Goal: Complete application form

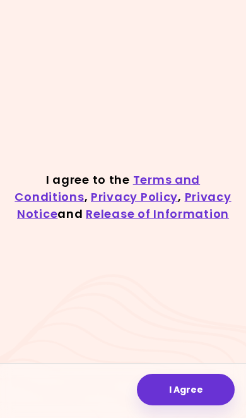
click at [196, 370] on div at bounding box center [123, 391] width 246 height 56
click at [192, 387] on button "I Agree" at bounding box center [186, 389] width 98 height 32
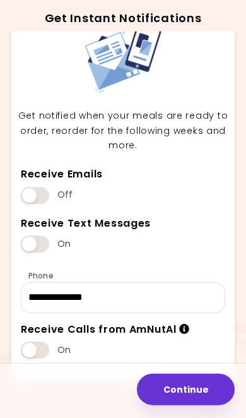
scroll to position [59, 0]
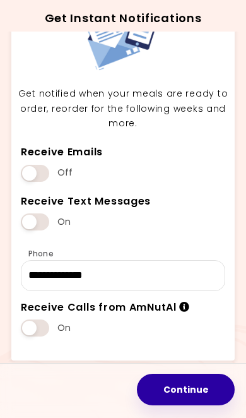
click at [200, 395] on button "Continue" at bounding box center [186, 389] width 98 height 32
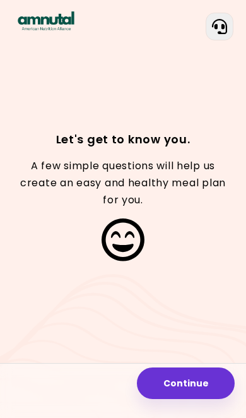
click at [196, 373] on button "Continue" at bounding box center [186, 383] width 98 height 32
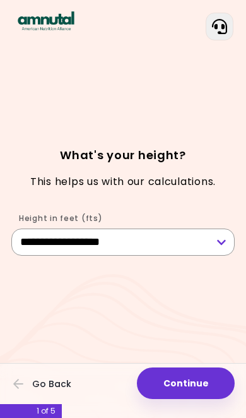
click at [221, 255] on select "**********" at bounding box center [122, 241] width 223 height 27
select select "****"
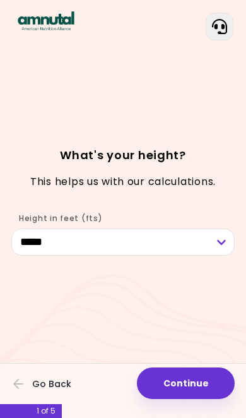
click at [183, 385] on button "Continue" at bounding box center [186, 383] width 98 height 32
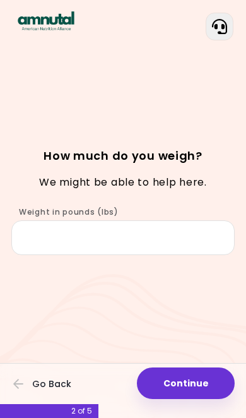
scroll to position [34, 0]
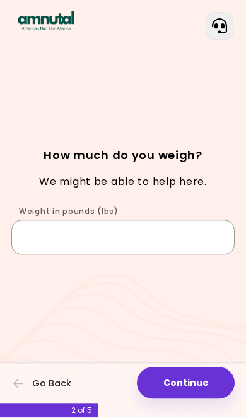
click at [41, 228] on input "Weight in pounds (lbs)" at bounding box center [122, 237] width 223 height 34
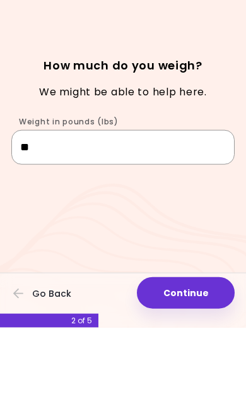
type input "**"
click at [129, 222] on div "Focusable invisible element How much do you weigh? We might be able to help her…" at bounding box center [123, 209] width 246 height 418
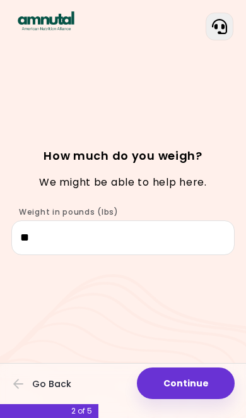
click at [183, 380] on button "Continue" at bounding box center [186, 383] width 98 height 32
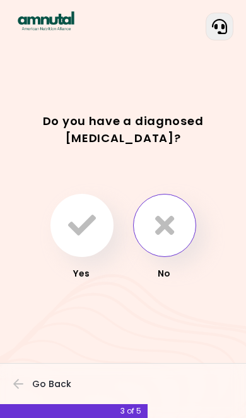
click at [167, 239] on icon "button" at bounding box center [164, 225] width 19 height 28
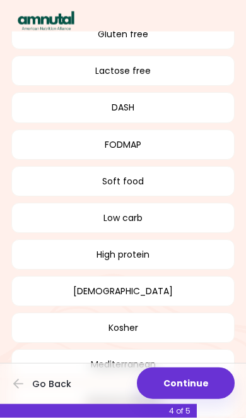
scroll to position [182, 0]
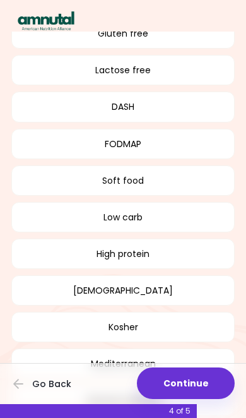
click at [200, 399] on button "Continue" at bounding box center [186, 383] width 98 height 32
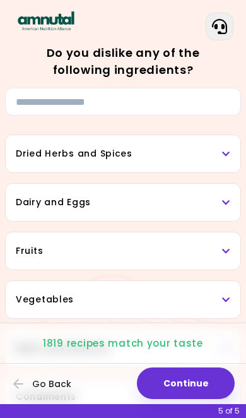
click at [238, 156] on div "Dried Herbs and Spices" at bounding box center [123, 153] width 235 height 37
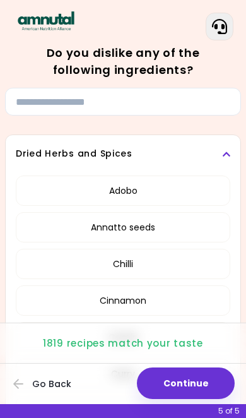
click at [144, 187] on button "Adobo" at bounding box center [123, 190] width 214 height 30
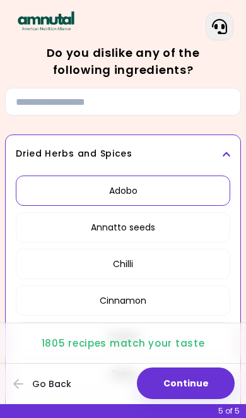
click at [202, 379] on button "Continue" at bounding box center [186, 383] width 98 height 32
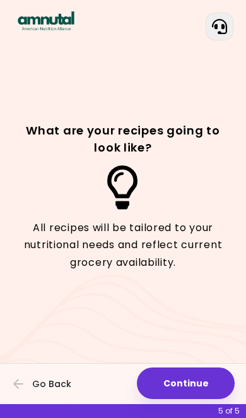
scroll to position [52, 0]
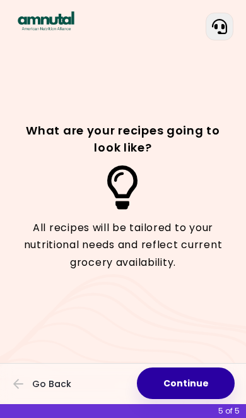
click at [197, 378] on button "Continue" at bounding box center [186, 383] width 98 height 32
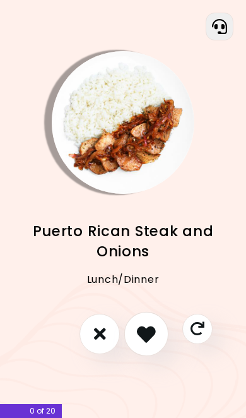
click at [162, 356] on button "I like this recipe" at bounding box center [146, 334] width 44 height 44
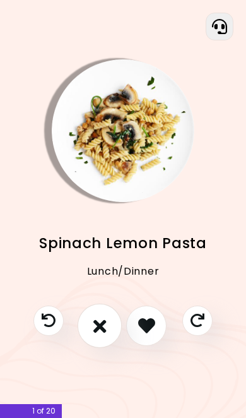
click at [91, 347] on button "I don't like this recipe" at bounding box center [100, 325] width 44 height 44
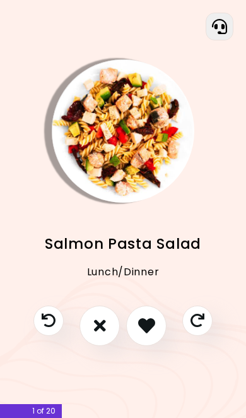
click at [96, 334] on icon "I don't like this recipe" at bounding box center [100, 325] width 12 height 17
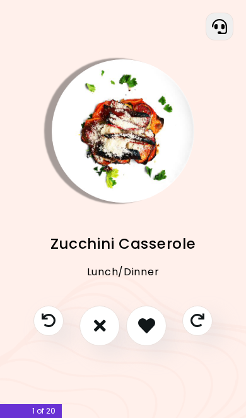
click at [113, 346] on button "I don't like this recipe" at bounding box center [99, 325] width 40 height 40
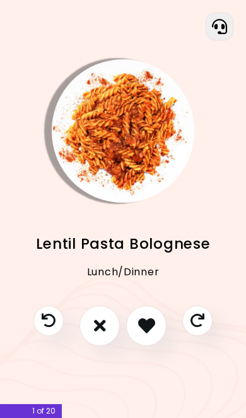
click at [100, 334] on icon "I don't like this recipe" at bounding box center [100, 325] width 12 height 17
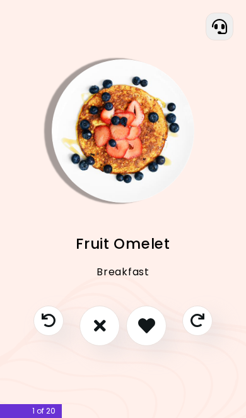
click at [107, 346] on button "I don't like this recipe" at bounding box center [99, 325] width 40 height 40
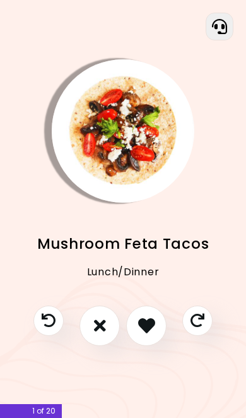
click at [103, 334] on icon "I don't like this recipe" at bounding box center [100, 325] width 12 height 17
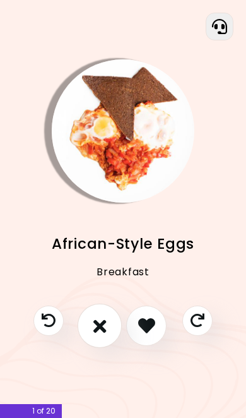
click at [90, 347] on button "I don't like this recipe" at bounding box center [100, 325] width 44 height 44
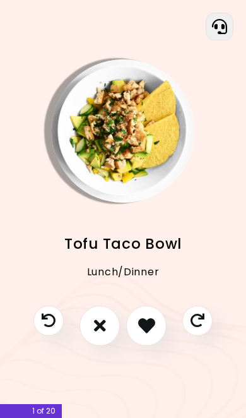
click at [105, 334] on icon "I don't like this recipe" at bounding box center [100, 325] width 12 height 17
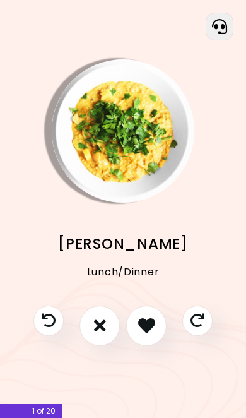
click at [105, 334] on icon "I don't like this recipe" at bounding box center [100, 325] width 12 height 17
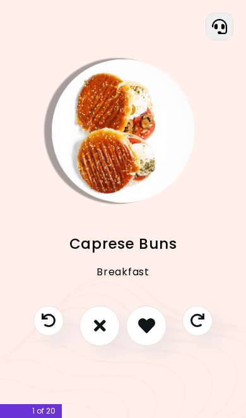
click at [107, 345] on button "I don't like this recipe" at bounding box center [99, 325] width 40 height 40
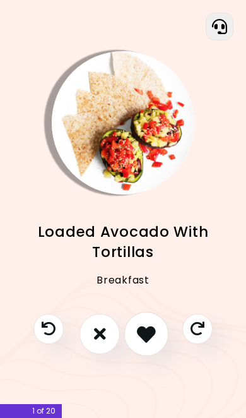
click at [152, 343] on icon "I like this recipe" at bounding box center [146, 333] width 19 height 19
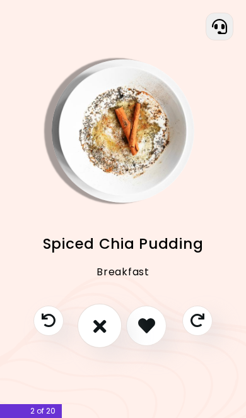
click at [107, 347] on button "I don't like this recipe" at bounding box center [100, 325] width 44 height 44
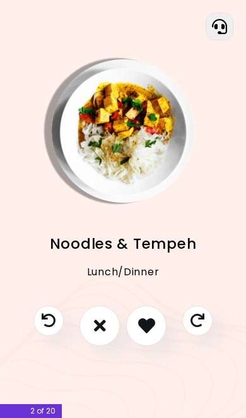
click at [95, 334] on icon "I don't like this recipe" at bounding box center [100, 325] width 12 height 17
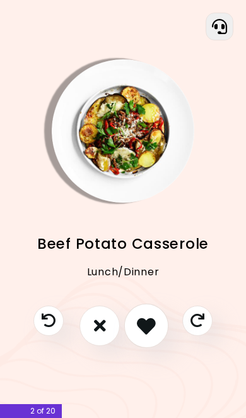
click at [156, 347] on button "I like this recipe" at bounding box center [146, 325] width 44 height 44
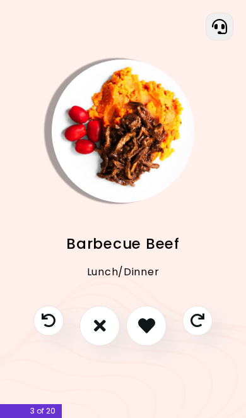
click at [100, 334] on icon "I don't like this recipe" at bounding box center [100, 325] width 12 height 17
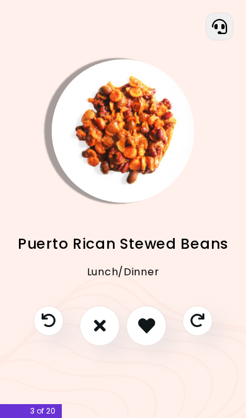
click at [151, 334] on icon "I like this recipe" at bounding box center [146, 325] width 17 height 17
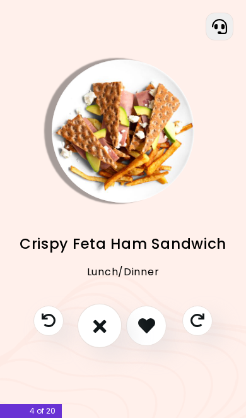
click at [110, 347] on button "I don't like this recipe" at bounding box center [100, 325] width 44 height 44
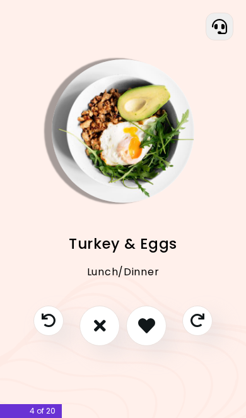
click at [143, 334] on icon "I like this recipe" at bounding box center [146, 325] width 17 height 17
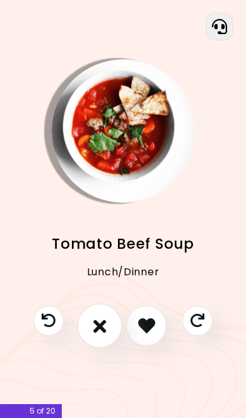
click at [94, 335] on icon "I don't like this recipe" at bounding box center [99, 325] width 13 height 19
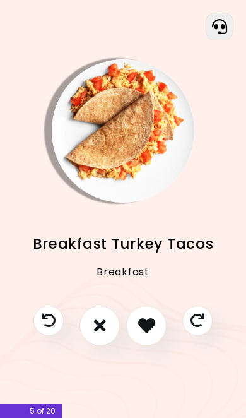
click at [144, 334] on icon "I like this recipe" at bounding box center [146, 325] width 17 height 17
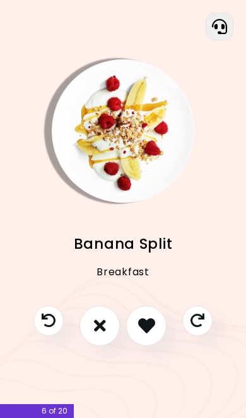
click at [153, 334] on icon "I like this recipe" at bounding box center [146, 325] width 17 height 17
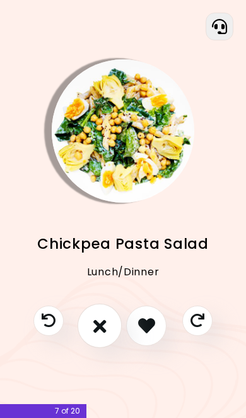
click at [102, 335] on icon "I don't like this recipe" at bounding box center [99, 325] width 13 height 19
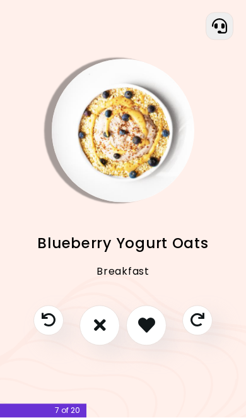
scroll to position [5, 0]
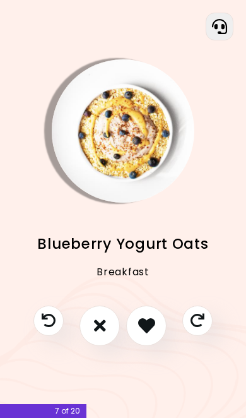
click at [89, 340] on button "I don't like this recipe" at bounding box center [99, 325] width 40 height 40
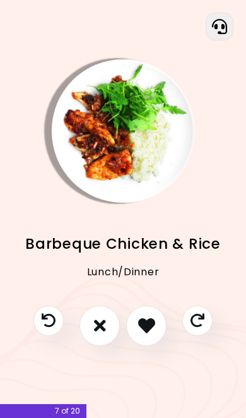
click at [143, 334] on icon "I like this recipe" at bounding box center [146, 325] width 17 height 17
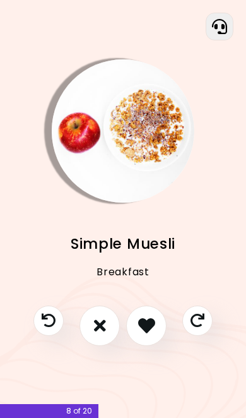
click at [97, 334] on icon "I don't like this recipe" at bounding box center [100, 325] width 12 height 17
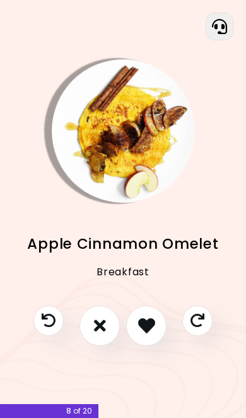
click at [89, 346] on button "I don't like this recipe" at bounding box center [99, 325] width 40 height 40
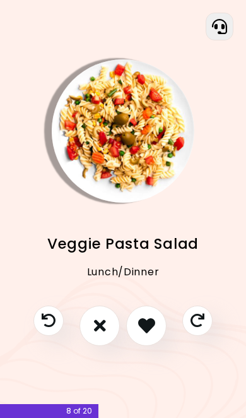
click at [153, 334] on icon "I like this recipe" at bounding box center [146, 325] width 17 height 17
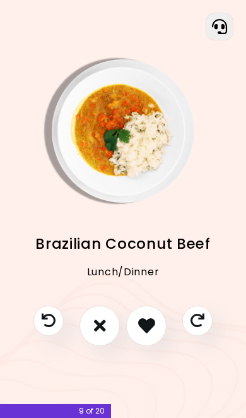
click at [105, 334] on icon "I don't like this recipe" at bounding box center [100, 325] width 12 height 17
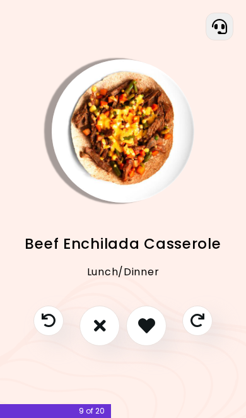
click at [91, 346] on button "I don't like this recipe" at bounding box center [99, 325] width 40 height 40
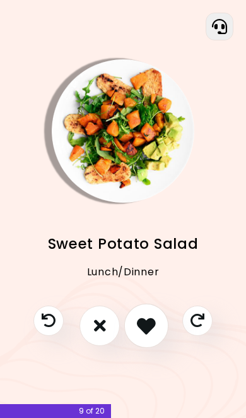
click at [141, 335] on icon "I like this recipe" at bounding box center [146, 325] width 19 height 19
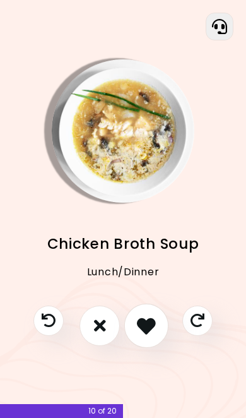
click at [146, 335] on icon "I like this recipe" at bounding box center [146, 325] width 19 height 19
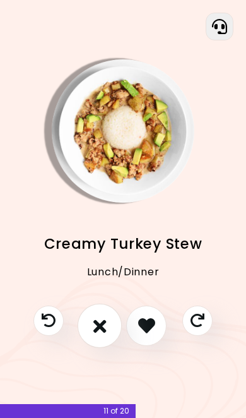
click at [98, 335] on icon "I don't like this recipe" at bounding box center [99, 325] width 13 height 19
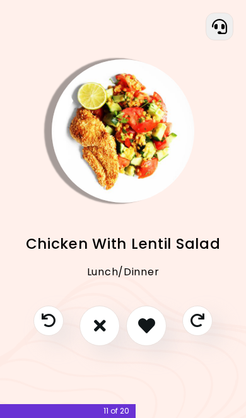
click at [139, 334] on icon "I like this recipe" at bounding box center [146, 325] width 17 height 17
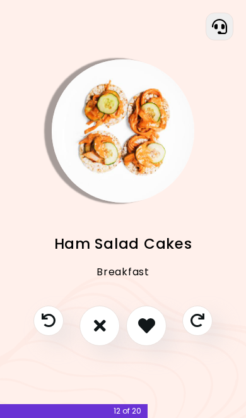
click at [100, 334] on icon "I don't like this recipe" at bounding box center [100, 325] width 12 height 17
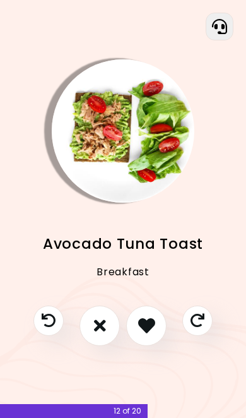
click at [144, 334] on icon "I like this recipe" at bounding box center [146, 325] width 17 height 17
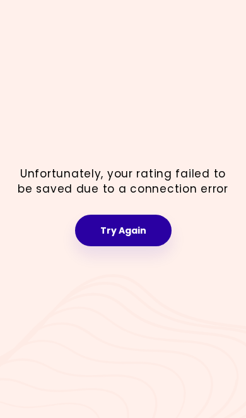
click at [137, 246] on button "Try Again" at bounding box center [123, 230] width 97 height 32
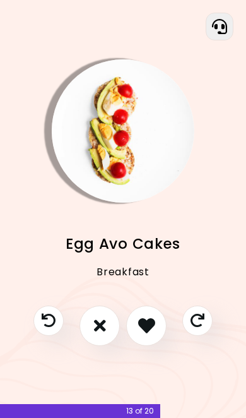
click at [94, 334] on icon "I don't like this recipe" at bounding box center [100, 325] width 12 height 17
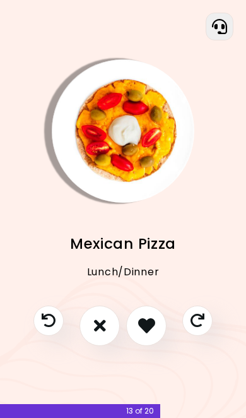
click at [95, 334] on icon "I don't like this recipe" at bounding box center [100, 325] width 12 height 17
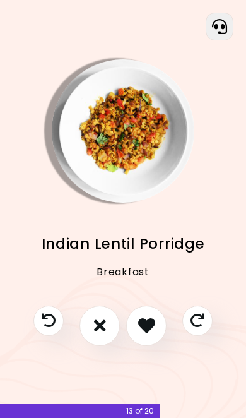
click at [102, 334] on icon "I don't like this recipe" at bounding box center [100, 325] width 12 height 17
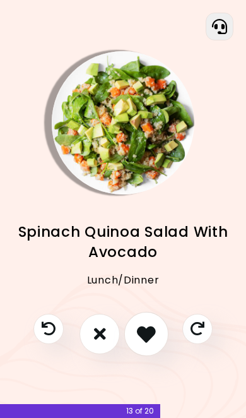
click at [152, 343] on icon "I like this recipe" at bounding box center [146, 333] width 19 height 19
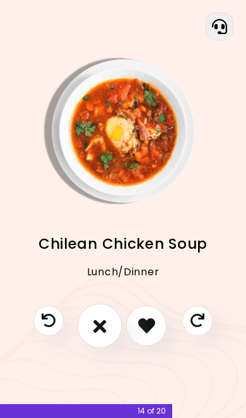
click at [91, 347] on button "I don't like this recipe" at bounding box center [100, 325] width 44 height 44
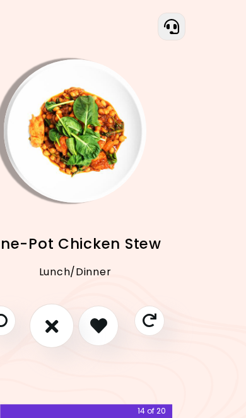
scroll to position [30, 48]
click at [40, 320] on button "I don't like this recipe" at bounding box center [52, 325] width 44 height 44
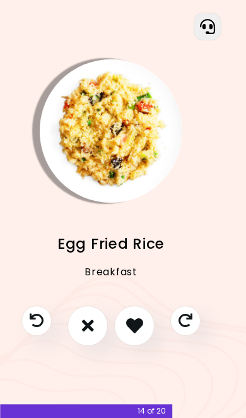
scroll to position [30, 12]
click at [141, 322] on icon "I like this recipe" at bounding box center [134, 325] width 19 height 19
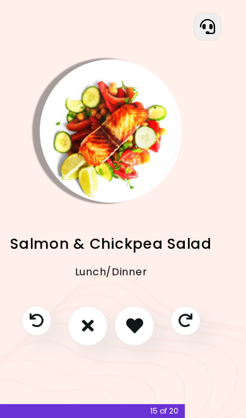
click at [79, 325] on button "I don't like this recipe" at bounding box center [87, 325] width 40 height 40
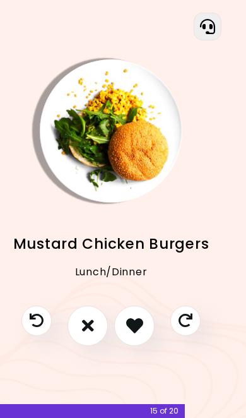
click at [130, 319] on icon "I like this recipe" at bounding box center [134, 325] width 17 height 17
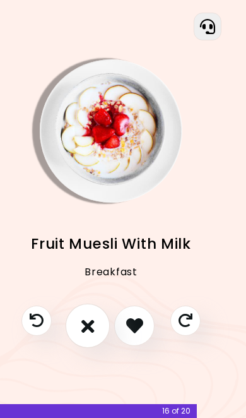
click at [82, 335] on button "I don't like this recipe" at bounding box center [88, 325] width 44 height 44
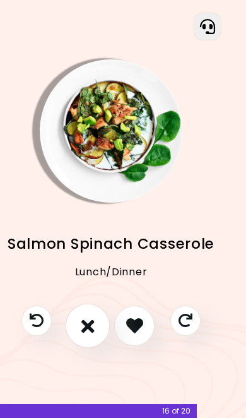
click at [86, 320] on icon "I don't like this recipe" at bounding box center [87, 325] width 13 height 19
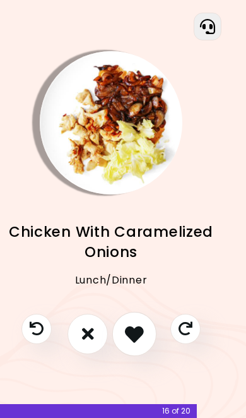
click at [134, 327] on icon "I like this recipe" at bounding box center [134, 333] width 19 height 19
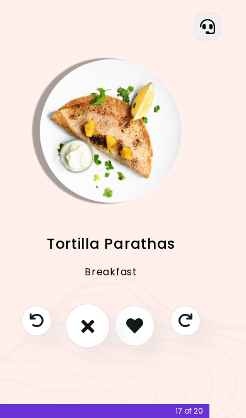
click at [73, 320] on button "I don't like this recipe" at bounding box center [88, 325] width 44 height 44
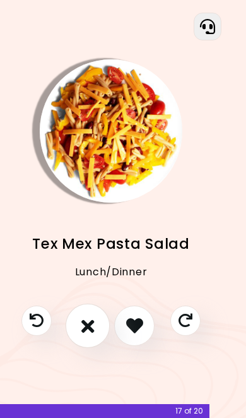
click at [79, 328] on button "I don't like this recipe" at bounding box center [88, 325] width 44 height 44
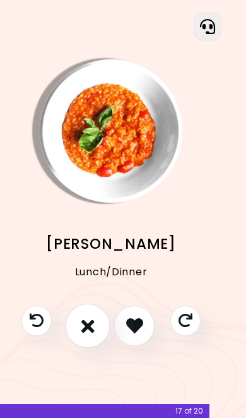
click at [86, 329] on icon "I don't like this recipe" at bounding box center [87, 325] width 13 height 19
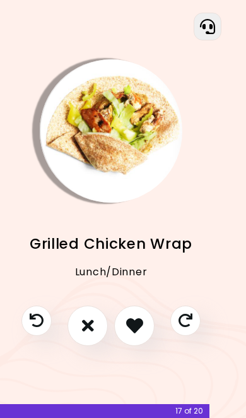
click at [140, 312] on button "I like this recipe" at bounding box center [134, 325] width 40 height 40
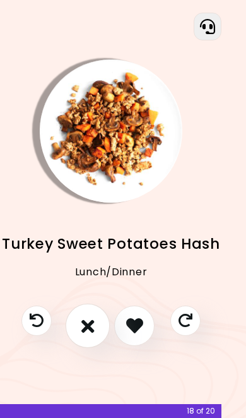
click at [82, 324] on icon "I don't like this recipe" at bounding box center [87, 325] width 13 height 19
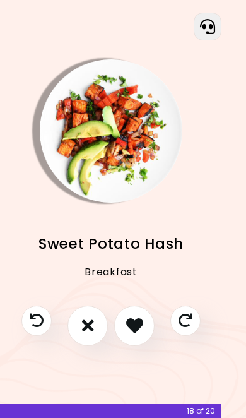
click at [87, 320] on icon "I don't like this recipe" at bounding box center [88, 325] width 12 height 17
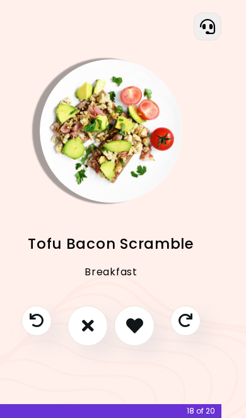
click at [90, 317] on icon "I don't like this recipe" at bounding box center [88, 325] width 12 height 17
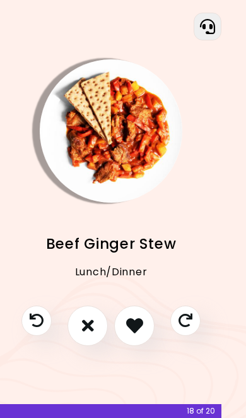
click at [94, 324] on icon "I don't like this recipe" at bounding box center [88, 325] width 12 height 17
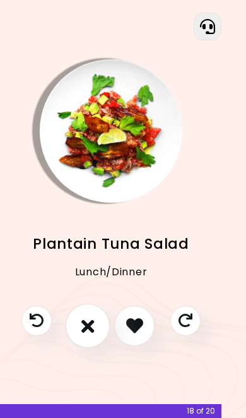
click at [88, 322] on icon "I don't like this recipe" at bounding box center [87, 325] width 13 height 19
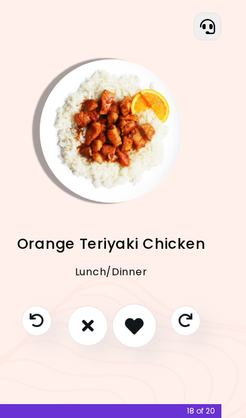
click at [142, 322] on icon "I like this recipe" at bounding box center [134, 325] width 19 height 19
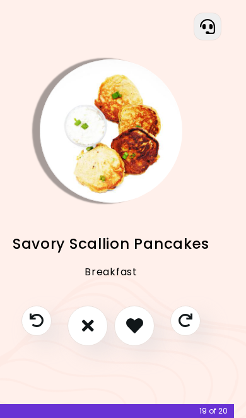
click at [87, 317] on icon "I don't like this recipe" at bounding box center [88, 325] width 12 height 17
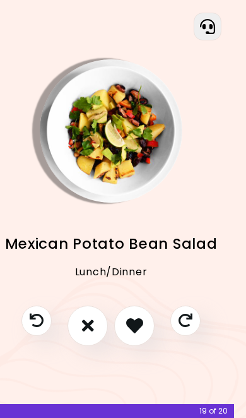
click at [93, 319] on icon "I don't like this recipe" at bounding box center [88, 325] width 12 height 17
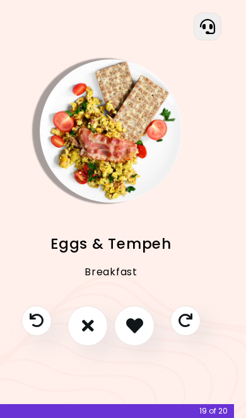
click at [90, 310] on button "I don't like this recipe" at bounding box center [87, 325] width 40 height 40
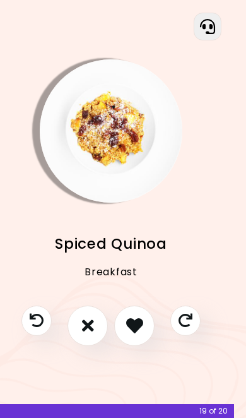
click at [92, 321] on icon "I don't like this recipe" at bounding box center [88, 325] width 12 height 17
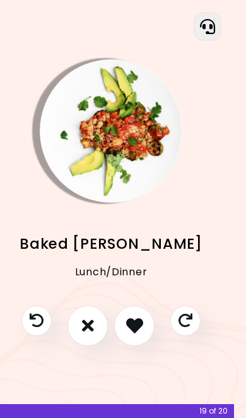
click at [90, 318] on icon "I don't like this recipe" at bounding box center [88, 325] width 12 height 17
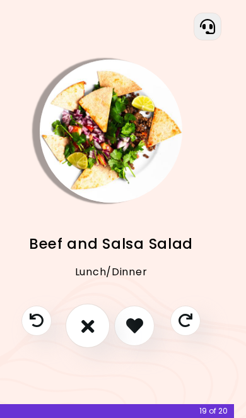
click at [86, 325] on icon "I don't like this recipe" at bounding box center [87, 325] width 13 height 19
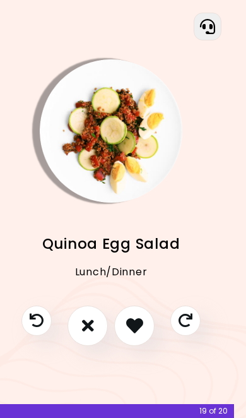
click at [89, 324] on icon "I don't like this recipe" at bounding box center [88, 325] width 12 height 17
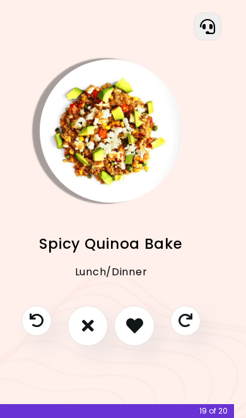
click at [87, 322] on icon "I don't like this recipe" at bounding box center [88, 325] width 12 height 17
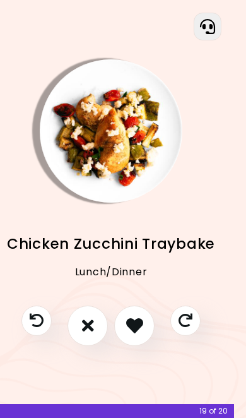
click at [93, 320] on icon "I don't like this recipe" at bounding box center [88, 325] width 12 height 17
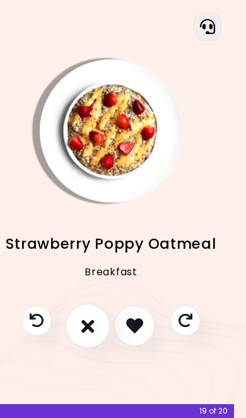
click at [91, 318] on icon "I don't like this recipe" at bounding box center [87, 325] width 13 height 19
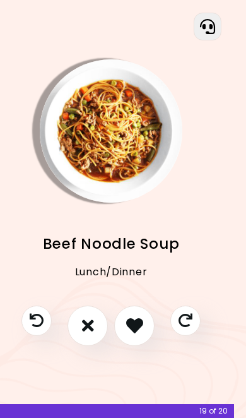
click at [141, 322] on icon "I like this recipe" at bounding box center [134, 325] width 17 height 17
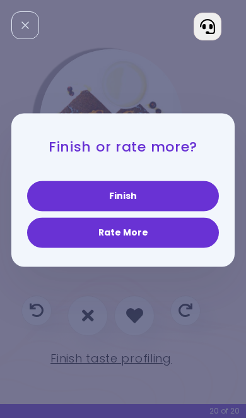
click at [150, 248] on button "Rate More" at bounding box center [123, 233] width 192 height 30
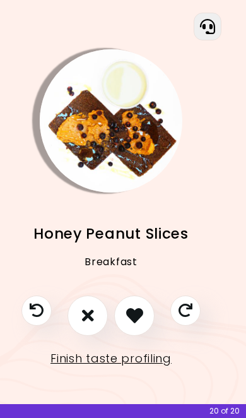
click at [88, 308] on icon "I don't like this recipe" at bounding box center [88, 315] width 12 height 17
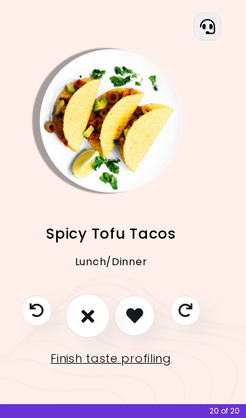
click at [85, 306] on icon "I don't like this recipe" at bounding box center [87, 315] width 13 height 19
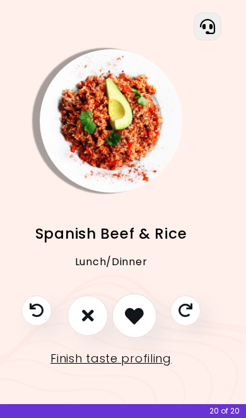
click at [136, 316] on icon "I like this recipe" at bounding box center [134, 315] width 19 height 19
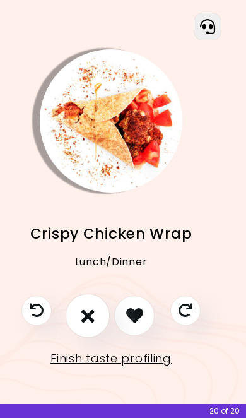
click at [97, 319] on button "I don't like this recipe" at bounding box center [88, 315] width 44 height 44
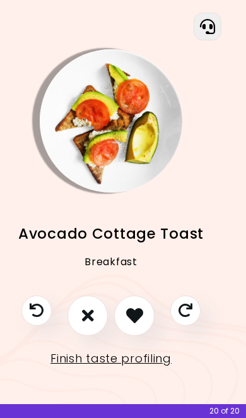
click at [91, 315] on icon "I don't like this recipe" at bounding box center [88, 315] width 12 height 17
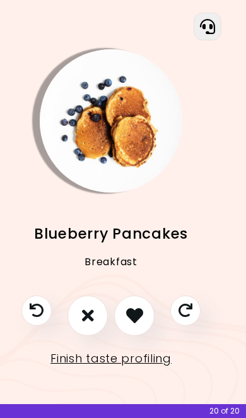
click at [136, 308] on icon "I like this recipe" at bounding box center [134, 315] width 17 height 17
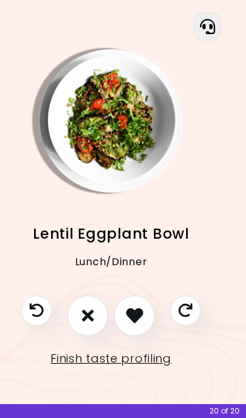
click at [85, 320] on icon "I don't like this recipe" at bounding box center [88, 315] width 12 height 17
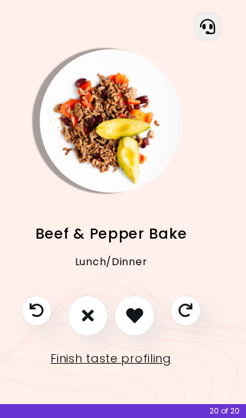
click at [91, 311] on icon "I don't like this recipe" at bounding box center [88, 315] width 12 height 17
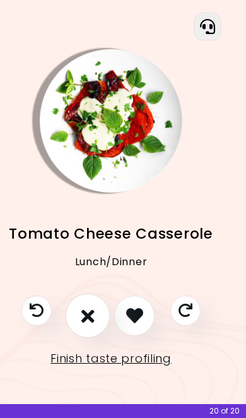
click at [88, 317] on icon "I don't like this recipe" at bounding box center [87, 315] width 13 height 19
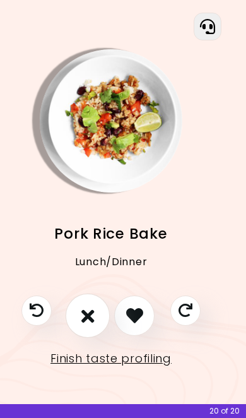
click at [90, 309] on icon "I don't like this recipe" at bounding box center [87, 315] width 13 height 19
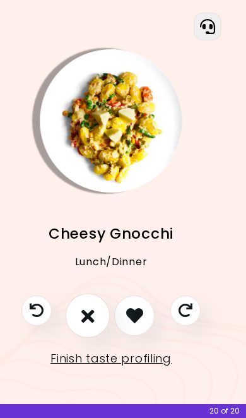
click at [93, 311] on icon "I don't like this recipe" at bounding box center [87, 315] width 13 height 19
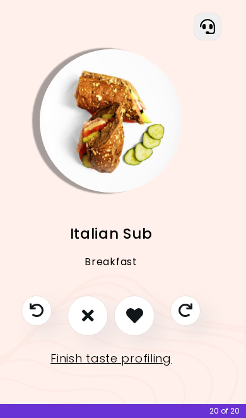
click at [138, 310] on icon "I like this recipe" at bounding box center [134, 315] width 17 height 17
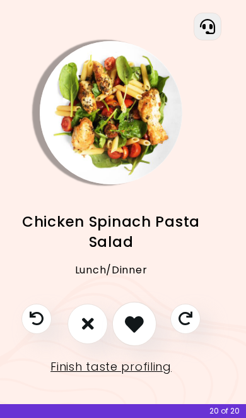
click at [140, 315] on icon "I like this recipe" at bounding box center [134, 323] width 19 height 19
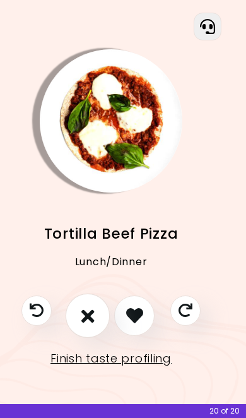
click at [91, 312] on icon "I don't like this recipe" at bounding box center [87, 315] width 13 height 19
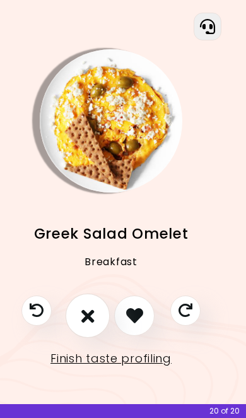
click at [90, 307] on icon "I don't like this recipe" at bounding box center [87, 315] width 13 height 19
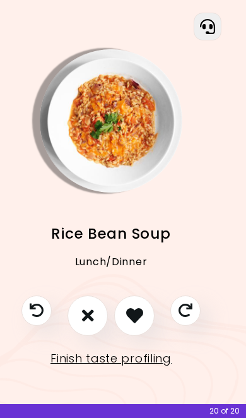
click at [88, 311] on icon "I don't like this recipe" at bounding box center [88, 315] width 12 height 17
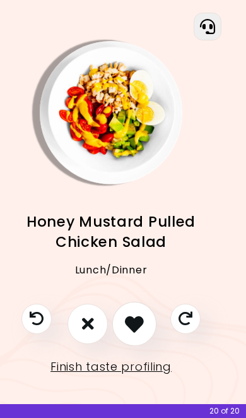
click at [134, 320] on icon "I like this recipe" at bounding box center [134, 323] width 19 height 19
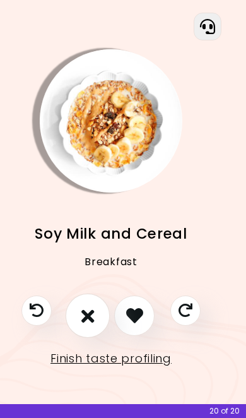
click at [90, 312] on icon "I don't like this recipe" at bounding box center [87, 315] width 13 height 19
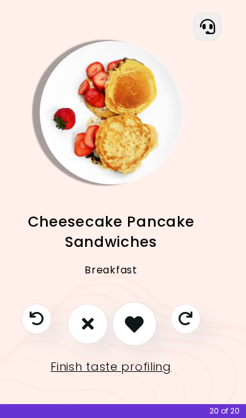
click at [135, 319] on icon "I like this recipe" at bounding box center [134, 323] width 19 height 19
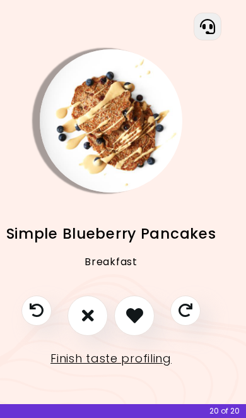
click at [134, 312] on icon "I like this recipe" at bounding box center [134, 315] width 17 height 17
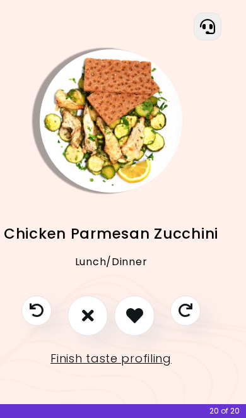
click at [90, 311] on icon "I don't like this recipe" at bounding box center [88, 315] width 12 height 17
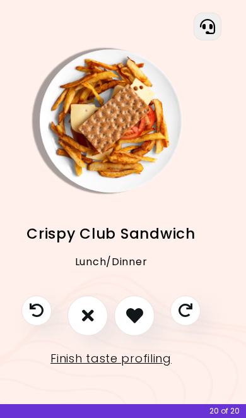
click at [134, 312] on icon "I like this recipe" at bounding box center [134, 315] width 17 height 17
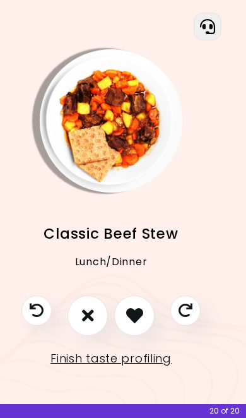
click at [90, 314] on icon "I don't like this recipe" at bounding box center [88, 315] width 12 height 17
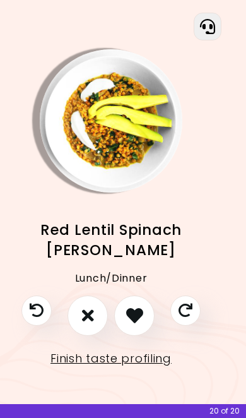
click at [89, 311] on icon "I don't like this recipe" at bounding box center [88, 315] width 12 height 17
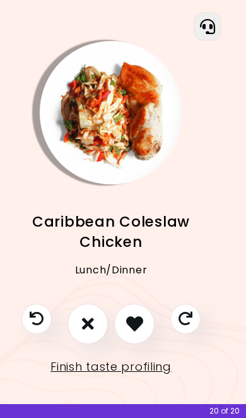
click at [88, 319] on icon "I don't like this recipe" at bounding box center [88, 323] width 12 height 17
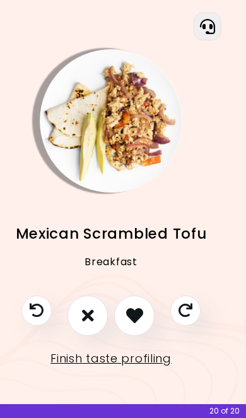
click at [86, 312] on icon "I don't like this recipe" at bounding box center [88, 315] width 12 height 17
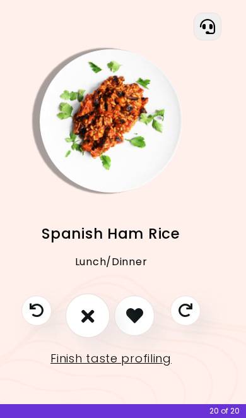
click at [86, 314] on icon "I don't like this recipe" at bounding box center [87, 315] width 13 height 19
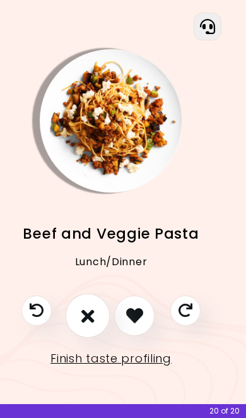
click at [86, 316] on icon "I don't like this recipe" at bounding box center [87, 315] width 13 height 19
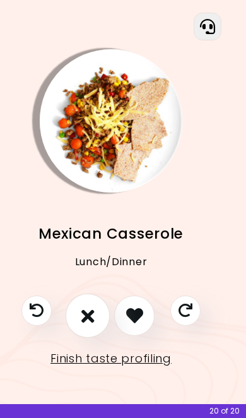
click at [94, 310] on icon "I don't like this recipe" at bounding box center [87, 315] width 13 height 19
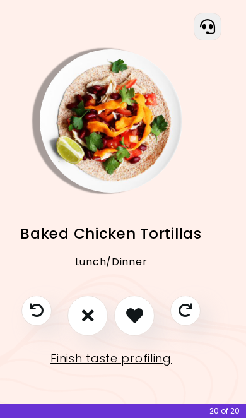
click at [88, 307] on icon "I don't like this recipe" at bounding box center [88, 315] width 12 height 17
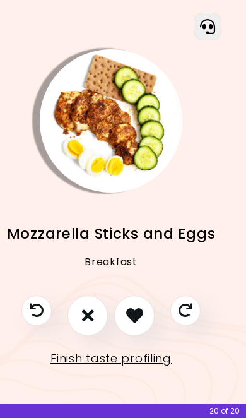
click at [138, 314] on icon "I like this recipe" at bounding box center [134, 315] width 17 height 17
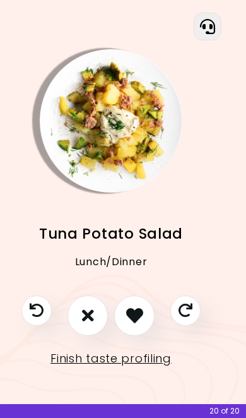
click at [138, 310] on icon "I like this recipe" at bounding box center [134, 315] width 17 height 17
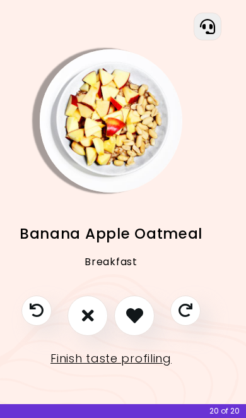
click at [90, 312] on icon "I don't like this recipe" at bounding box center [88, 315] width 12 height 17
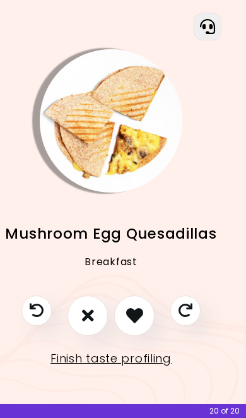
click at [88, 314] on icon "I don't like this recipe" at bounding box center [88, 315] width 12 height 17
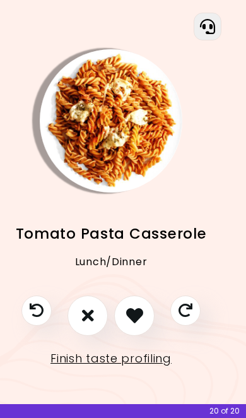
click at [86, 312] on icon "I don't like this recipe" at bounding box center [88, 315] width 12 height 17
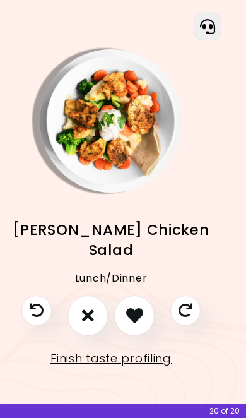
click at [95, 312] on button "I don't like this recipe" at bounding box center [87, 315] width 40 height 40
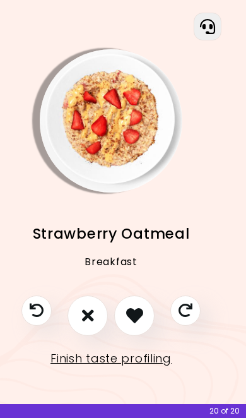
click at [97, 311] on button "I don't like this recipe" at bounding box center [87, 315] width 40 height 40
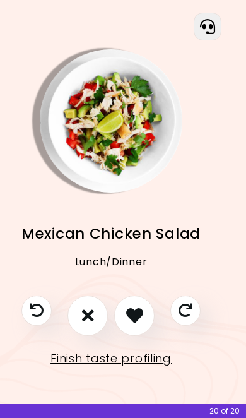
click at [141, 311] on icon "I like this recipe" at bounding box center [134, 315] width 17 height 17
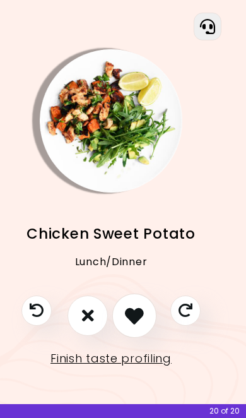
click at [136, 312] on icon "I like this recipe" at bounding box center [134, 315] width 19 height 19
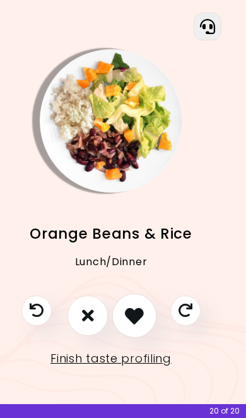
click at [135, 308] on icon "I like this recipe" at bounding box center [134, 315] width 19 height 19
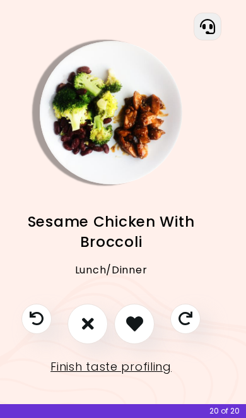
click at [141, 317] on icon "I like this recipe" at bounding box center [134, 323] width 17 height 17
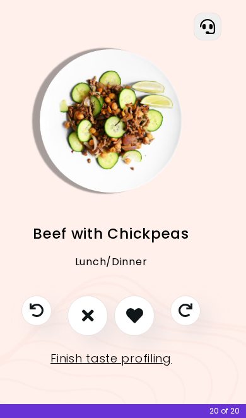
click at [90, 310] on icon "I don't like this recipe" at bounding box center [88, 315] width 12 height 17
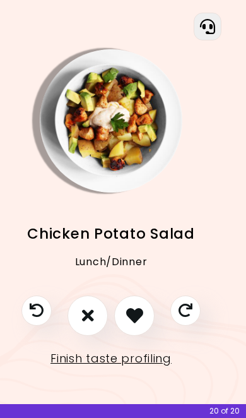
click at [135, 308] on icon "I like this recipe" at bounding box center [134, 315] width 17 height 17
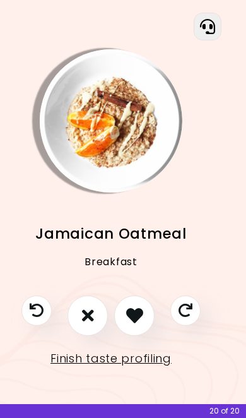
click at [86, 307] on icon "I don't like this recipe" at bounding box center [88, 315] width 12 height 17
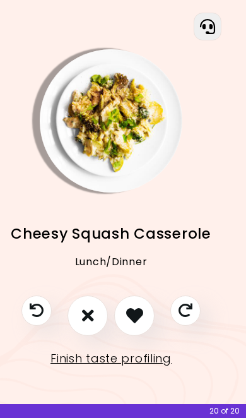
click at [90, 308] on icon "I don't like this recipe" at bounding box center [88, 315] width 12 height 17
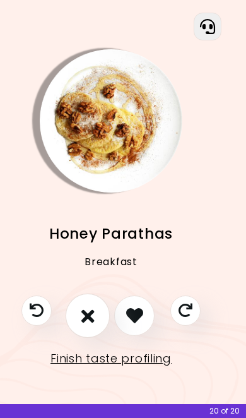
click at [91, 311] on icon "I don't like this recipe" at bounding box center [87, 315] width 13 height 19
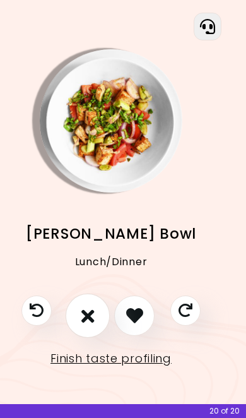
click at [86, 315] on icon "I don't like this recipe" at bounding box center [87, 315] width 13 height 19
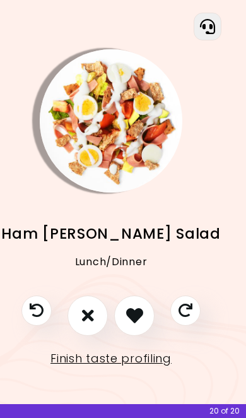
click at [143, 314] on icon "I like this recipe" at bounding box center [134, 315] width 17 height 17
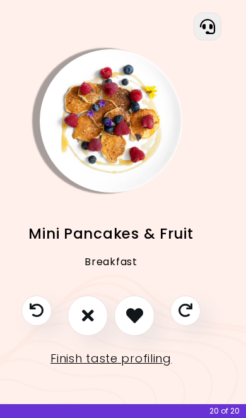
click at [139, 310] on icon "I like this recipe" at bounding box center [134, 315] width 17 height 17
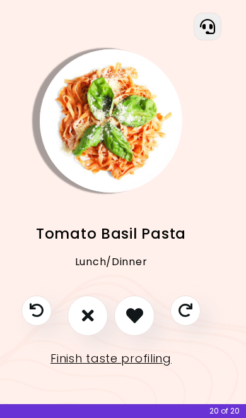
click at [88, 307] on icon "I don't like this recipe" at bounding box center [88, 315] width 12 height 17
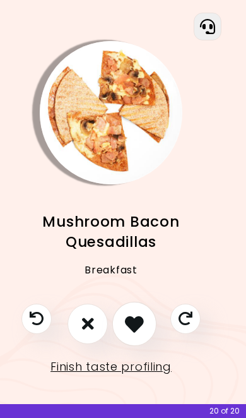
click at [138, 324] on icon "I like this recipe" at bounding box center [134, 323] width 19 height 19
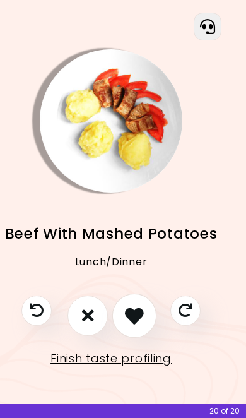
click at [139, 314] on icon "I like this recipe" at bounding box center [134, 315] width 19 height 19
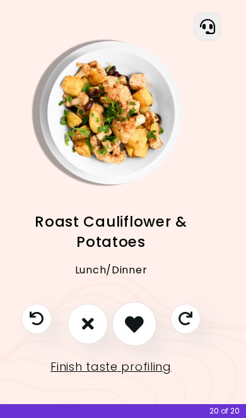
click at [139, 322] on icon "I like this recipe" at bounding box center [134, 323] width 19 height 19
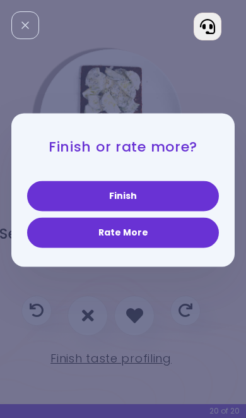
click at [152, 248] on button "Rate More" at bounding box center [123, 233] width 192 height 30
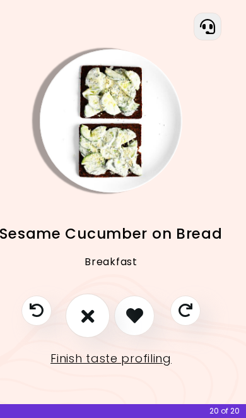
click at [90, 310] on icon "I don't like this recipe" at bounding box center [87, 315] width 13 height 19
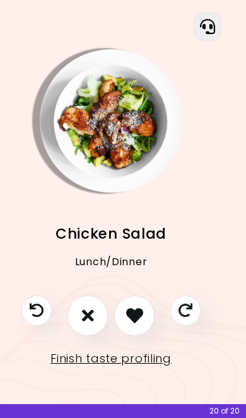
click at [135, 316] on icon "I like this recipe" at bounding box center [134, 315] width 17 height 17
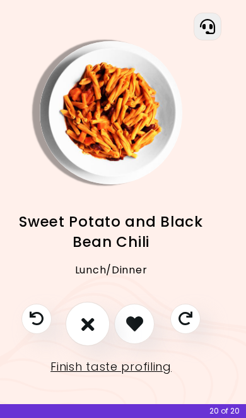
click at [90, 323] on icon "I don't like this recipe" at bounding box center [87, 323] width 13 height 19
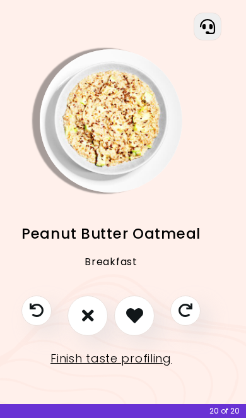
click at [86, 316] on icon "I don't like this recipe" at bounding box center [88, 315] width 12 height 17
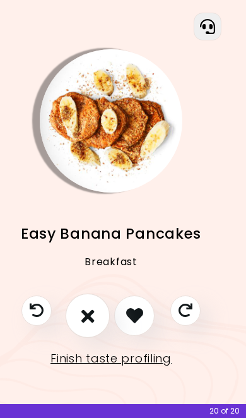
click at [93, 314] on icon "I don't like this recipe" at bounding box center [87, 315] width 13 height 19
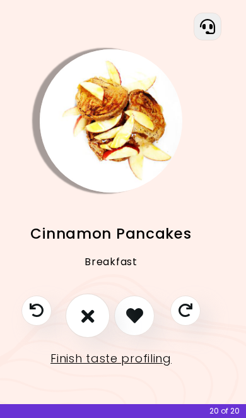
click at [95, 316] on button "I don't like this recipe" at bounding box center [88, 315] width 44 height 44
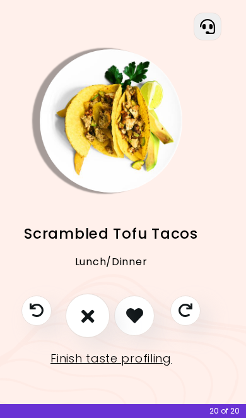
click at [97, 320] on button "I don't like this recipe" at bounding box center [88, 315] width 44 height 44
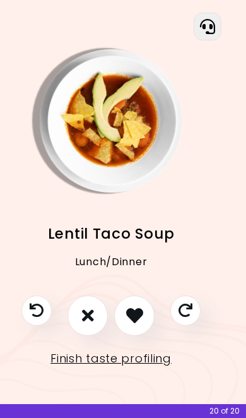
click at [95, 310] on button "I don't like this recipe" at bounding box center [87, 315] width 40 height 40
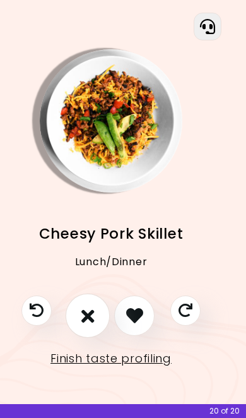
click at [89, 308] on icon "I don't like this recipe" at bounding box center [87, 315] width 13 height 19
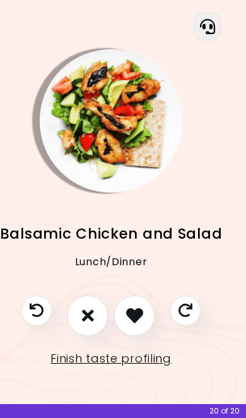
click at [91, 308] on icon "I don't like this recipe" at bounding box center [88, 315] width 12 height 17
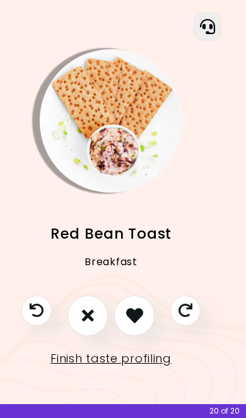
click at [89, 314] on icon "I don't like this recipe" at bounding box center [88, 315] width 12 height 17
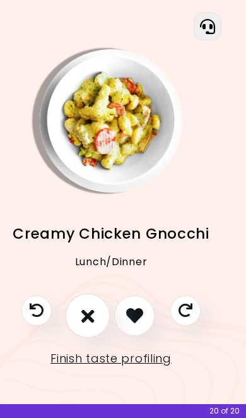
click at [86, 320] on icon "I don't like this recipe" at bounding box center [87, 315] width 13 height 19
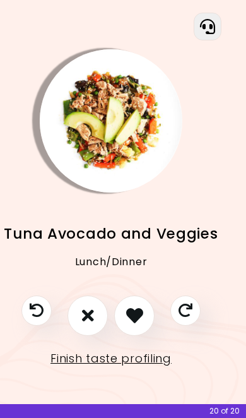
click at [85, 311] on icon "I don't like this recipe" at bounding box center [88, 315] width 12 height 17
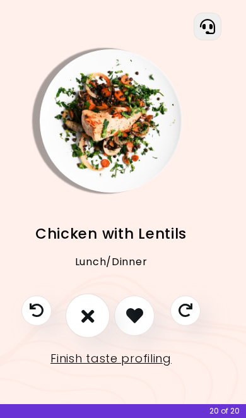
click at [92, 312] on icon "I don't like this recipe" at bounding box center [87, 315] width 13 height 19
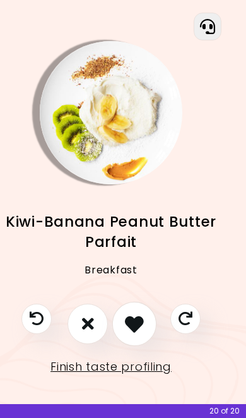
click at [138, 320] on icon "I like this recipe" at bounding box center [134, 323] width 19 height 19
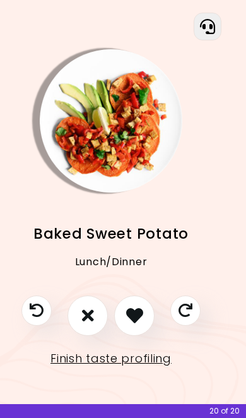
click at [89, 312] on icon "I don't like this recipe" at bounding box center [88, 315] width 12 height 17
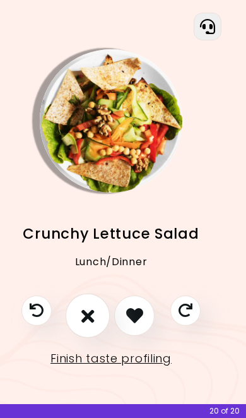
click at [87, 310] on icon "I don't like this recipe" at bounding box center [87, 315] width 13 height 19
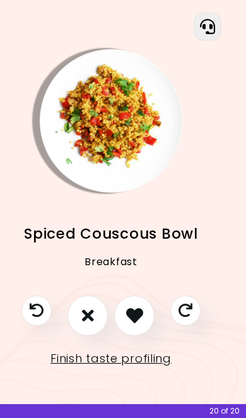
click at [90, 317] on icon "I don't like this recipe" at bounding box center [88, 315] width 12 height 17
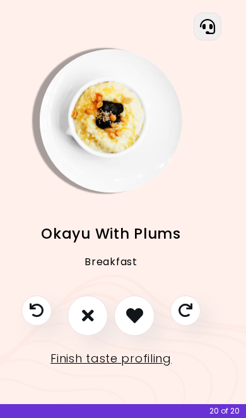
click at [90, 316] on icon "I don't like this recipe" at bounding box center [88, 315] width 12 height 17
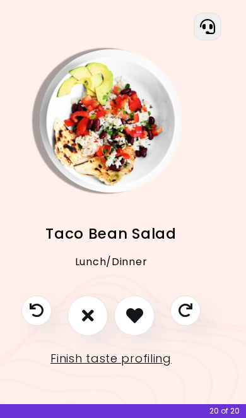
click at [86, 325] on button "I don't like this recipe" at bounding box center [87, 315] width 40 height 40
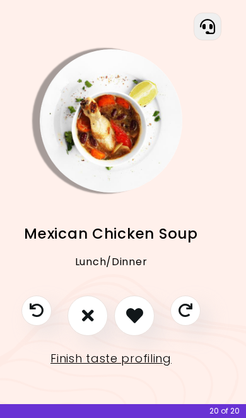
click at [91, 319] on icon "I don't like this recipe" at bounding box center [88, 315] width 12 height 17
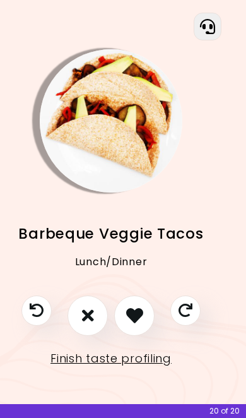
click at [91, 320] on icon "I don't like this recipe" at bounding box center [88, 315] width 12 height 17
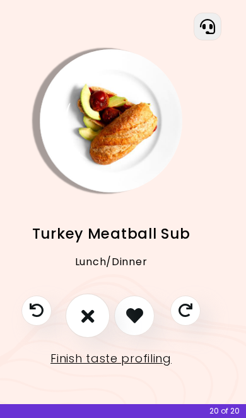
click at [89, 315] on icon "I don't like this recipe" at bounding box center [87, 315] width 13 height 19
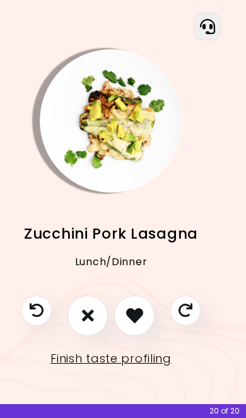
click at [141, 307] on icon "I like this recipe" at bounding box center [134, 315] width 17 height 17
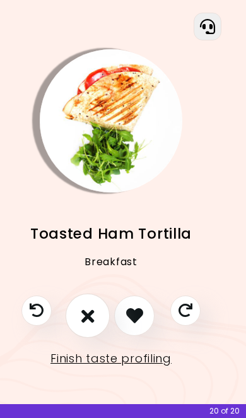
click at [95, 312] on button "I don't like this recipe" at bounding box center [88, 315] width 44 height 44
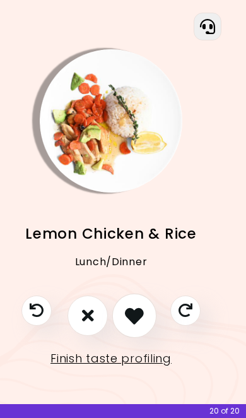
click at [139, 306] on icon "I like this recipe" at bounding box center [134, 315] width 19 height 19
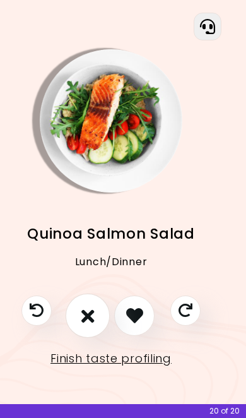
click at [97, 312] on button "I don't like this recipe" at bounding box center [88, 315] width 44 height 44
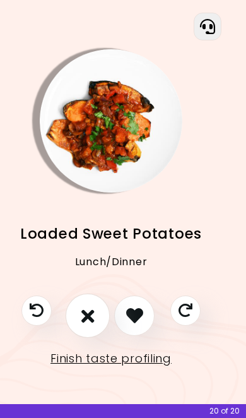
click at [91, 314] on icon "I don't like this recipe" at bounding box center [87, 315] width 13 height 19
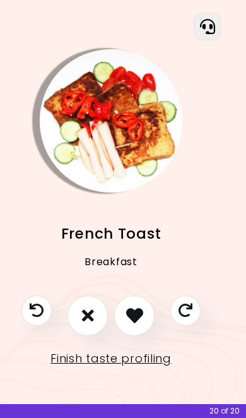
click at [138, 317] on icon "I like this recipe" at bounding box center [134, 315] width 17 height 17
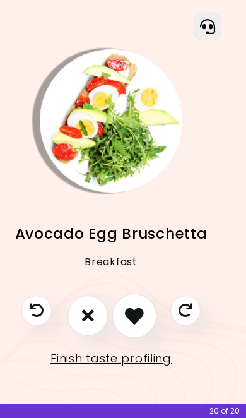
click at [137, 307] on icon "I like this recipe" at bounding box center [134, 315] width 19 height 19
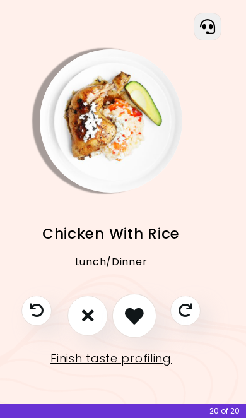
click at [137, 307] on icon "I like this recipe" at bounding box center [134, 315] width 19 height 19
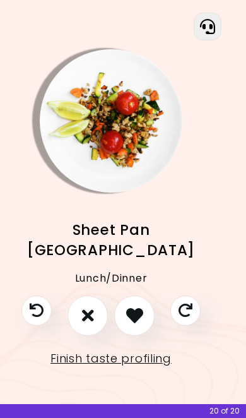
click at [93, 315] on icon "I don't like this recipe" at bounding box center [88, 315] width 12 height 17
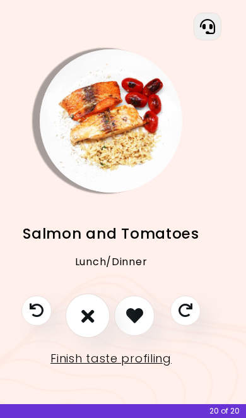
click at [86, 306] on icon "I don't like this recipe" at bounding box center [87, 315] width 13 height 19
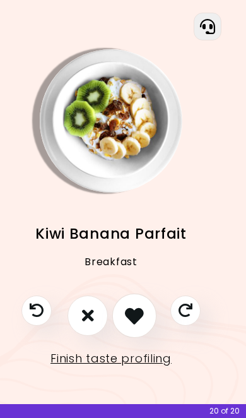
click at [139, 306] on icon "I like this recipe" at bounding box center [134, 315] width 19 height 19
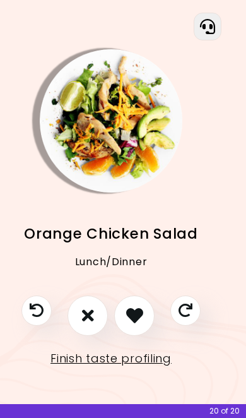
click at [139, 312] on icon "I like this recipe" at bounding box center [134, 315] width 17 height 17
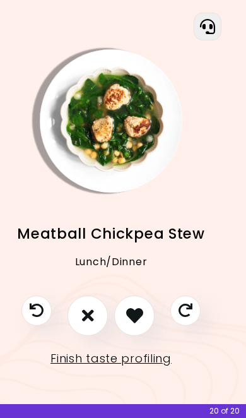
click at [87, 312] on icon "I don't like this recipe" at bounding box center [88, 315] width 12 height 17
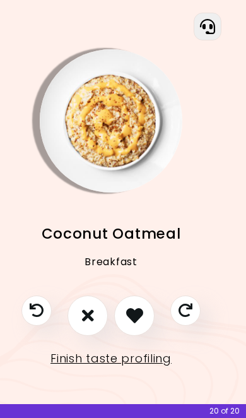
click at [99, 316] on button "I don't like this recipe" at bounding box center [87, 315] width 40 height 40
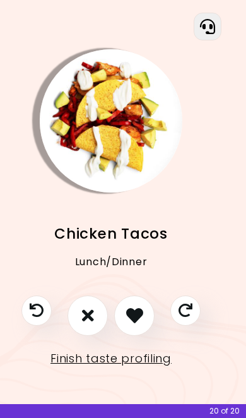
click at [139, 310] on icon "I like this recipe" at bounding box center [134, 315] width 17 height 17
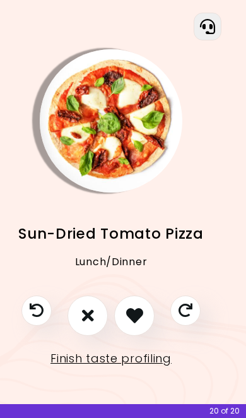
click at [84, 314] on icon "I don't like this recipe" at bounding box center [88, 315] width 12 height 17
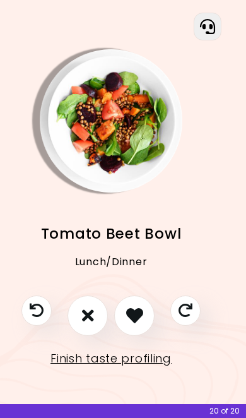
click at [93, 320] on icon "I don't like this recipe" at bounding box center [88, 315] width 12 height 17
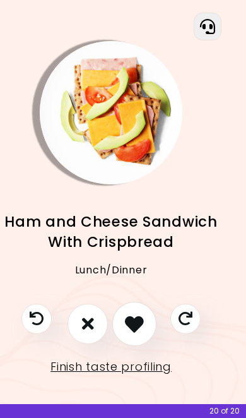
click at [134, 321] on icon "I like this recipe" at bounding box center [134, 323] width 19 height 19
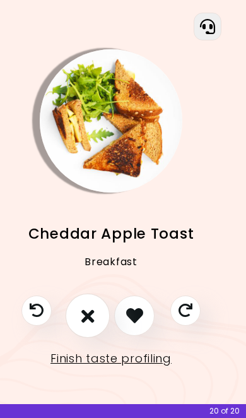
click at [88, 312] on icon "I don't like this recipe" at bounding box center [87, 315] width 13 height 19
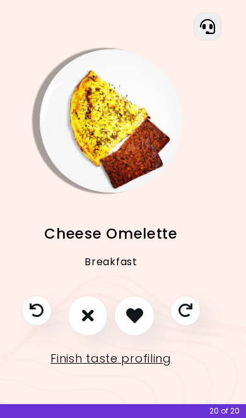
click at [79, 314] on button "I don't like this recipe" at bounding box center [87, 315] width 40 height 40
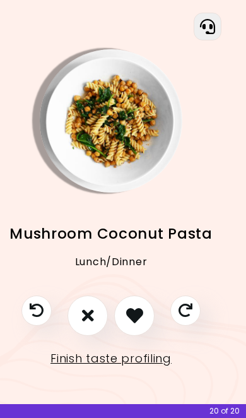
click at [85, 314] on icon "I don't like this recipe" at bounding box center [88, 315] width 12 height 17
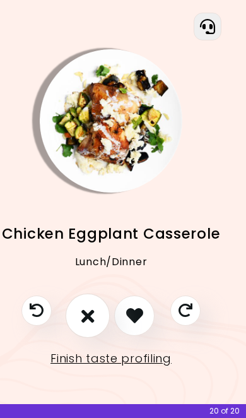
click at [92, 315] on icon "I don't like this recipe" at bounding box center [87, 315] width 13 height 19
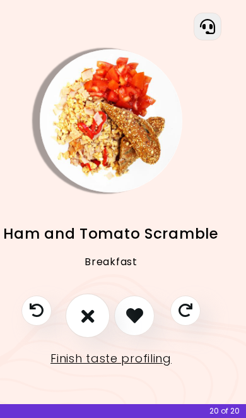
click at [90, 308] on icon "I don't like this recipe" at bounding box center [87, 315] width 13 height 19
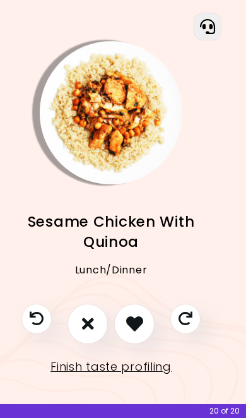
click at [88, 315] on icon "I don't like this recipe" at bounding box center [88, 323] width 12 height 17
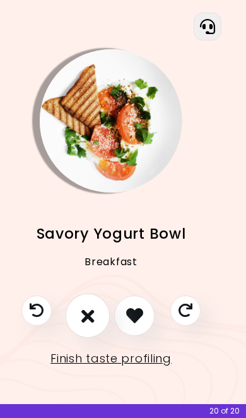
click at [93, 312] on icon "I don't like this recipe" at bounding box center [87, 315] width 13 height 19
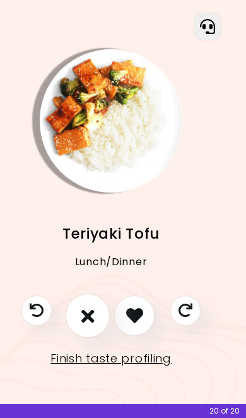
click at [90, 313] on icon "I don't like this recipe" at bounding box center [87, 315] width 13 height 19
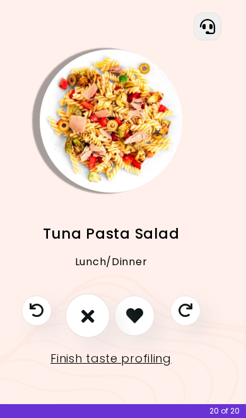
click at [90, 310] on icon "I don't like this recipe" at bounding box center [87, 315] width 13 height 19
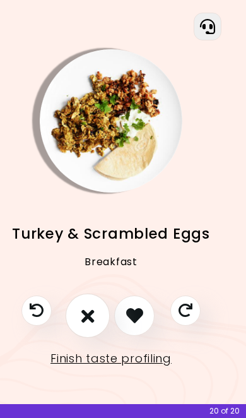
click at [89, 314] on icon "I don't like this recipe" at bounding box center [87, 315] width 13 height 19
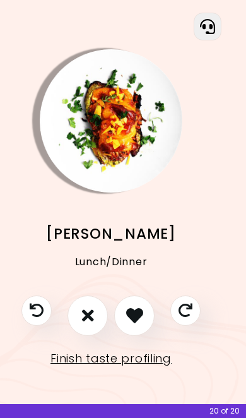
click at [95, 316] on button "I don't like this recipe" at bounding box center [87, 315] width 40 height 40
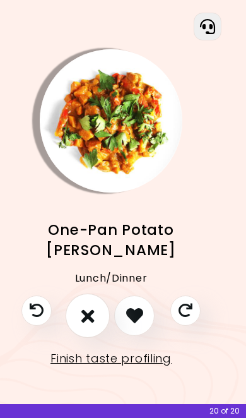
click at [88, 308] on icon "I don't like this recipe" at bounding box center [87, 315] width 13 height 19
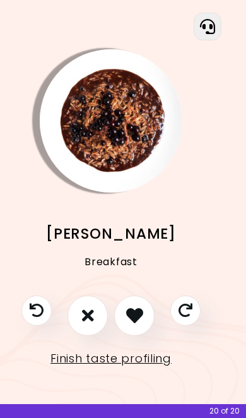
click at [94, 314] on icon "I don't like this recipe" at bounding box center [88, 315] width 12 height 17
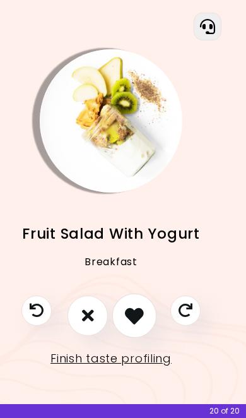
click at [135, 312] on icon "I like this recipe" at bounding box center [134, 315] width 19 height 19
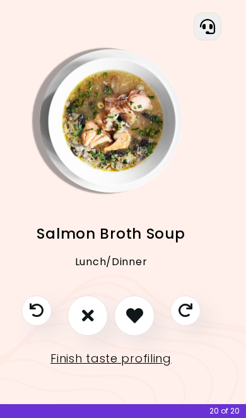
click at [95, 318] on button "I don't like this recipe" at bounding box center [87, 315] width 40 height 40
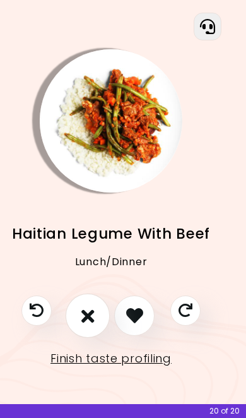
click at [91, 317] on icon "I don't like this recipe" at bounding box center [87, 315] width 13 height 19
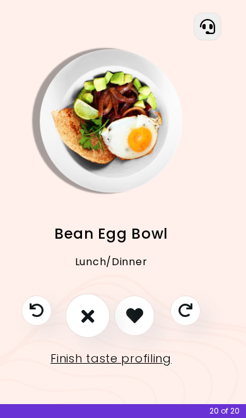
click at [95, 310] on button "I don't like this recipe" at bounding box center [88, 315] width 44 height 44
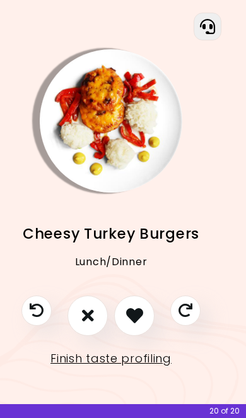
click at [93, 319] on icon "I don't like this recipe" at bounding box center [88, 315] width 12 height 17
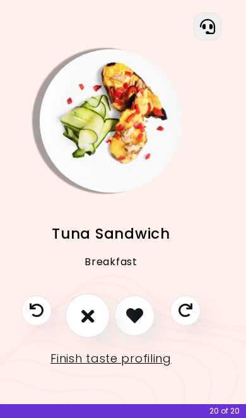
click at [85, 313] on icon "I don't like this recipe" at bounding box center [87, 315] width 13 height 19
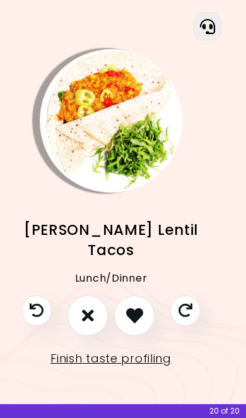
click at [93, 307] on icon "I don't like this recipe" at bounding box center [88, 315] width 12 height 17
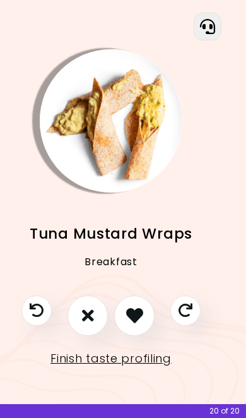
click at [85, 319] on icon "I don't like this recipe" at bounding box center [88, 315] width 12 height 17
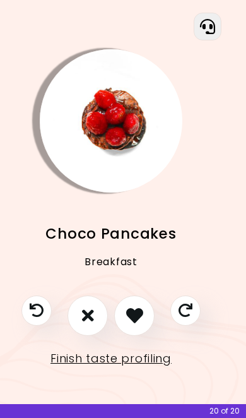
click at [95, 313] on button "I don't like this recipe" at bounding box center [87, 315] width 40 height 40
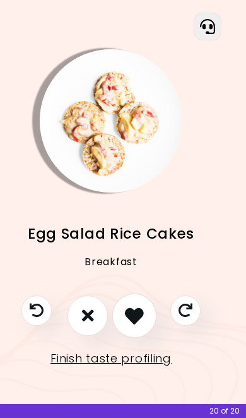
click at [138, 313] on icon "I like this recipe" at bounding box center [134, 315] width 19 height 19
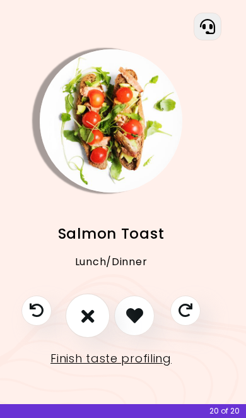
click at [81, 312] on button "I don't like this recipe" at bounding box center [88, 315] width 44 height 44
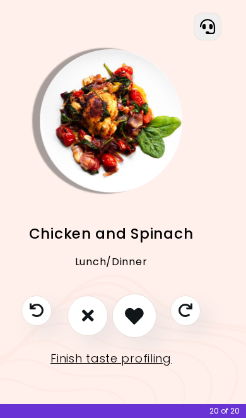
click at [138, 319] on icon "I like this recipe" at bounding box center [134, 315] width 19 height 19
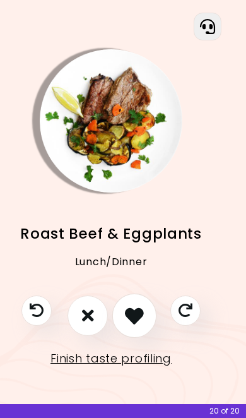
click at [135, 306] on icon "I like this recipe" at bounding box center [134, 315] width 19 height 19
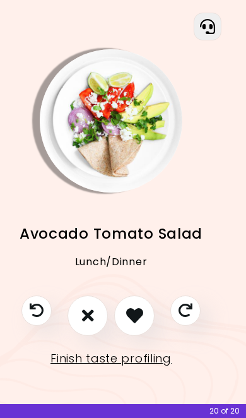
click at [131, 308] on icon "I like this recipe" at bounding box center [134, 315] width 17 height 17
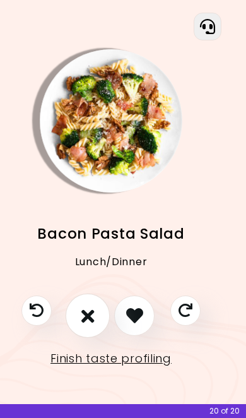
click at [84, 321] on icon "I don't like this recipe" at bounding box center [87, 315] width 13 height 19
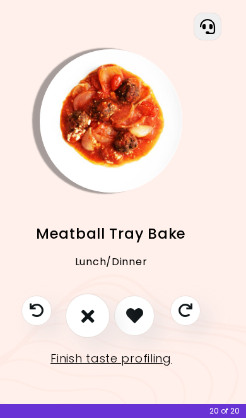
click at [80, 314] on button "I don't like this recipe" at bounding box center [88, 315] width 44 height 44
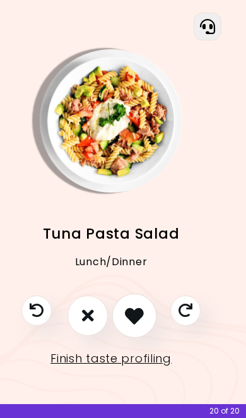
click at [132, 314] on icon "I like this recipe" at bounding box center [134, 315] width 19 height 19
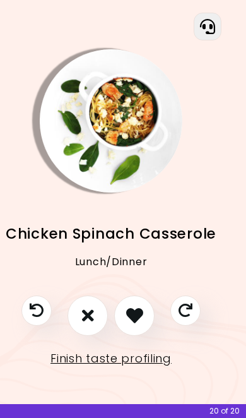
click at [88, 323] on button "I don't like this recipe" at bounding box center [87, 315] width 40 height 40
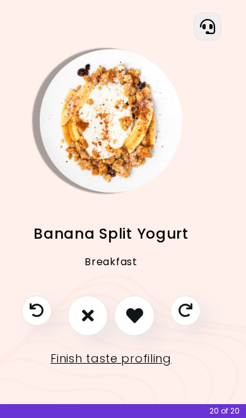
click at [84, 316] on icon "I don't like this recipe" at bounding box center [88, 315] width 12 height 17
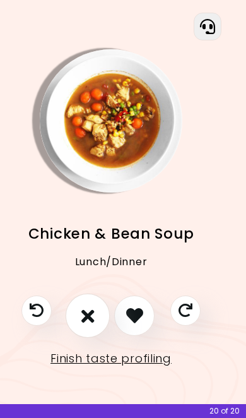
click at [83, 315] on icon "I don't like this recipe" at bounding box center [87, 315] width 13 height 19
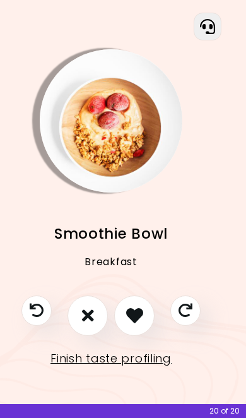
click at [91, 327] on button "I don't like this recipe" at bounding box center [87, 315] width 40 height 40
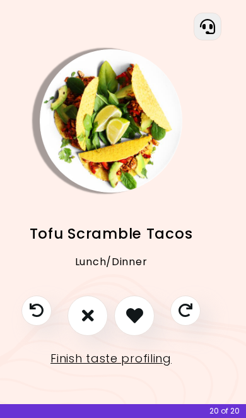
click at [85, 318] on icon "I don't like this recipe" at bounding box center [88, 315] width 12 height 17
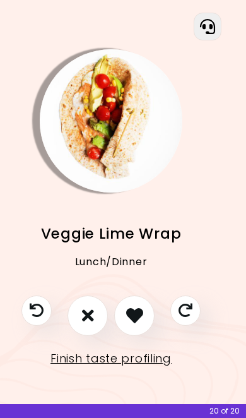
click at [87, 321] on button "I don't like this recipe" at bounding box center [87, 315] width 40 height 40
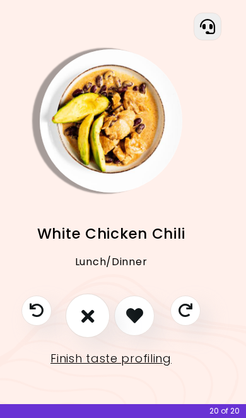
click at [93, 319] on icon "I don't like this recipe" at bounding box center [87, 315] width 13 height 19
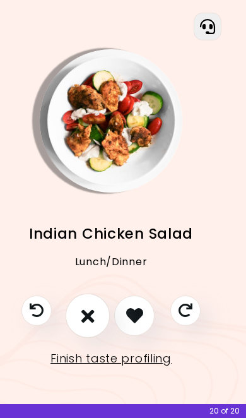
click at [90, 313] on icon "I don't like this recipe" at bounding box center [87, 315] width 13 height 19
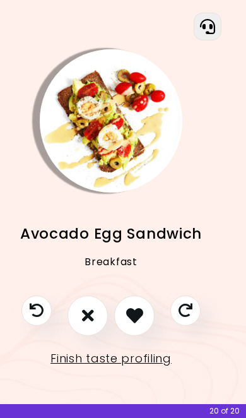
click at [128, 319] on icon "I like this recipe" at bounding box center [134, 315] width 17 height 17
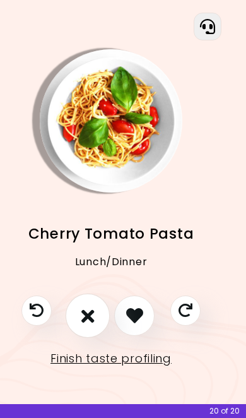
click at [86, 309] on icon "I don't like this recipe" at bounding box center [87, 315] width 13 height 19
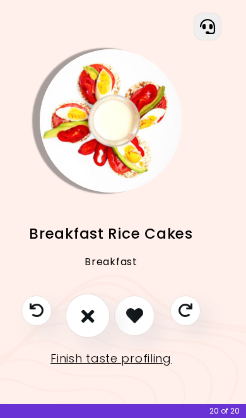
click at [85, 312] on icon "I don't like this recipe" at bounding box center [87, 315] width 13 height 19
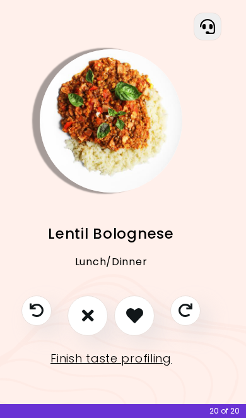
click at [89, 316] on icon "I don't like this recipe" at bounding box center [88, 315] width 12 height 17
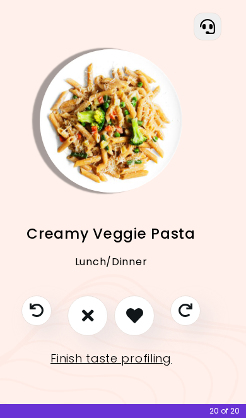
click at [85, 311] on icon "I don't like this recipe" at bounding box center [88, 315] width 12 height 17
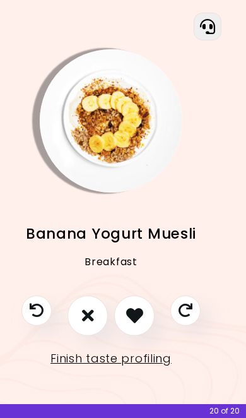
click at [85, 308] on icon "I don't like this recipe" at bounding box center [88, 315] width 12 height 17
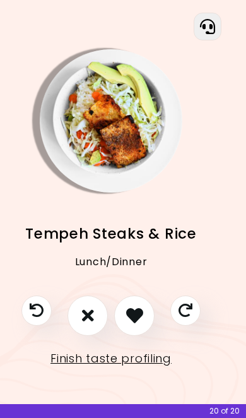
click at [141, 307] on icon "I like this recipe" at bounding box center [134, 315] width 17 height 17
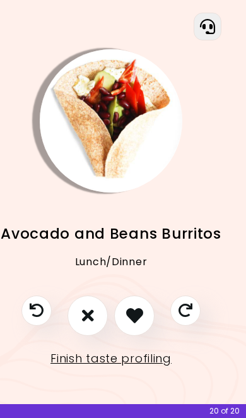
click at [141, 313] on icon "I like this recipe" at bounding box center [134, 315] width 17 height 17
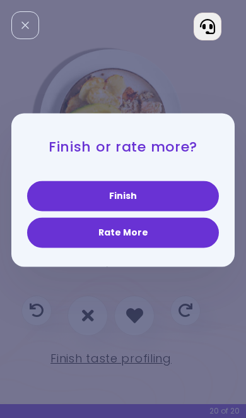
click at [81, 211] on button "Finish" at bounding box center [123, 196] width 192 height 30
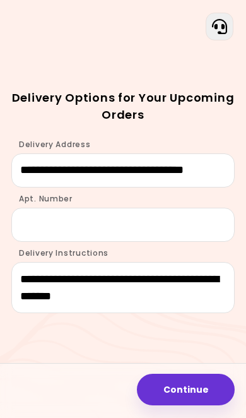
click at [169, 392] on button "Continue" at bounding box center [186, 389] width 98 height 32
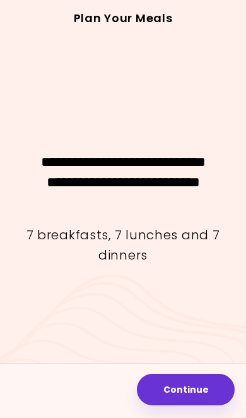
click at [175, 394] on button "Continue" at bounding box center [186, 389] width 98 height 32
